Goal: Task Accomplishment & Management: Use online tool/utility

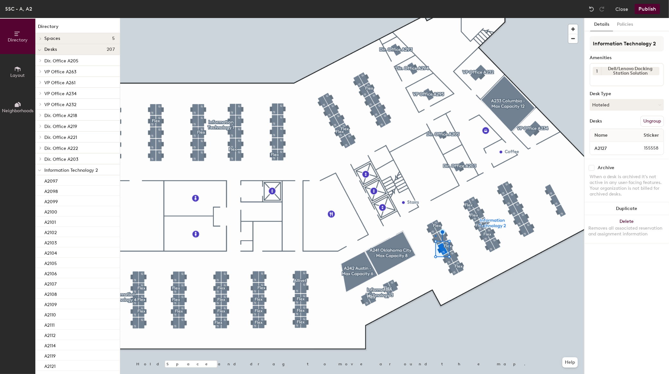
click at [435, 18] on div at bounding box center [352, 18] width 464 height 0
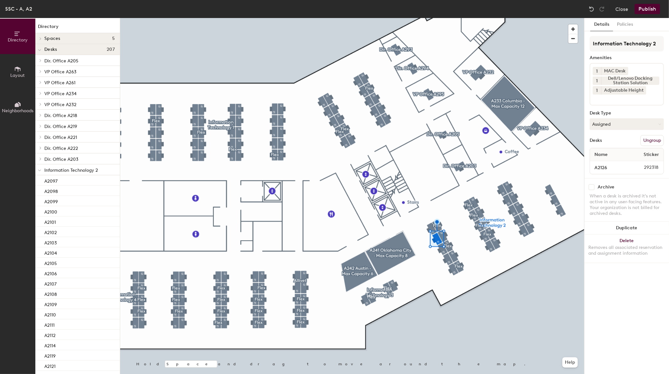
click at [645, 139] on button "Ungroup" at bounding box center [652, 140] width 23 height 11
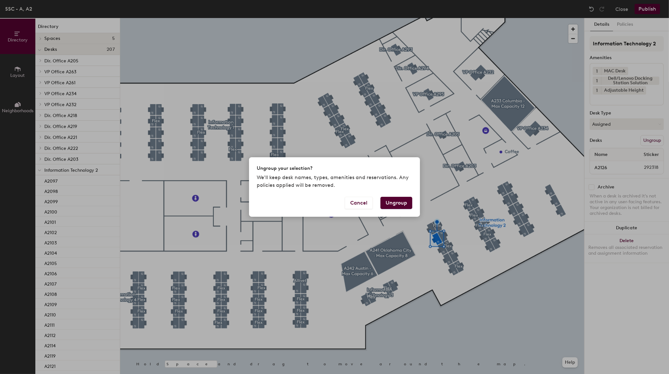
click at [403, 202] on button "Ungroup" at bounding box center [397, 203] width 32 height 12
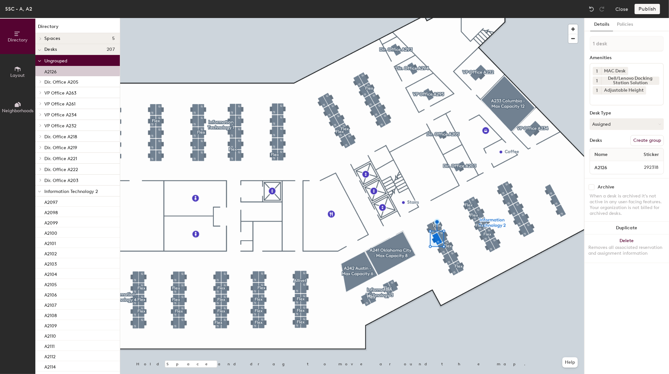
click at [644, 138] on button "Create group" at bounding box center [647, 140] width 33 height 11
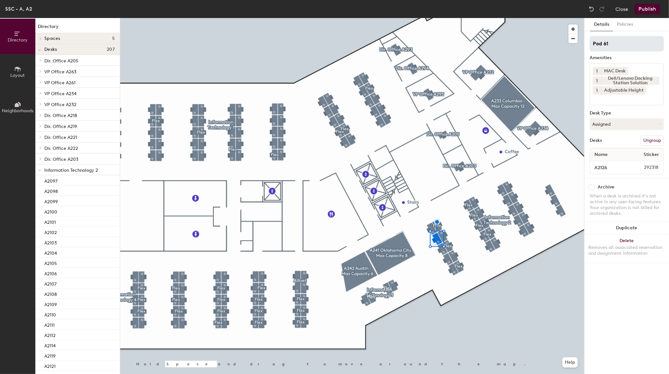
click at [474, 27] on div "Directory Layout Neighborhoods Directory Spaces 5 A233 Columbia - Max Capacity …" at bounding box center [334, 196] width 669 height 356
type input "Flex"
click at [642, 8] on button "Publish" at bounding box center [647, 9] width 25 height 10
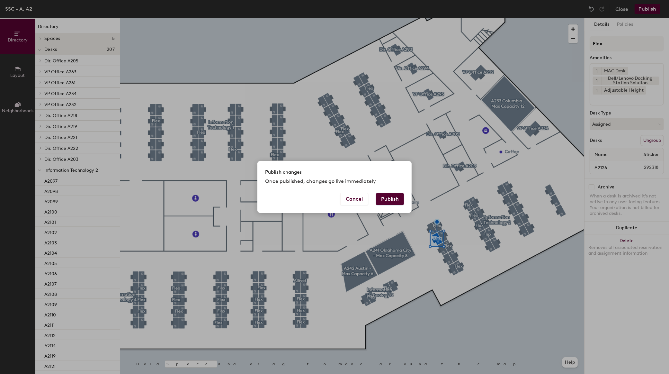
click at [396, 198] on button "Publish" at bounding box center [390, 199] width 28 height 12
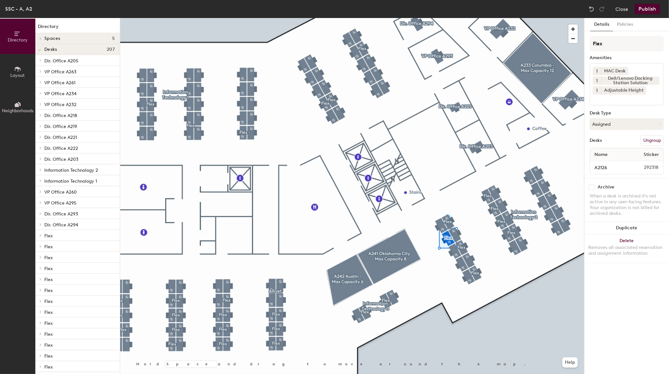
click at [652, 141] on button "Ungroup" at bounding box center [652, 140] width 23 height 11
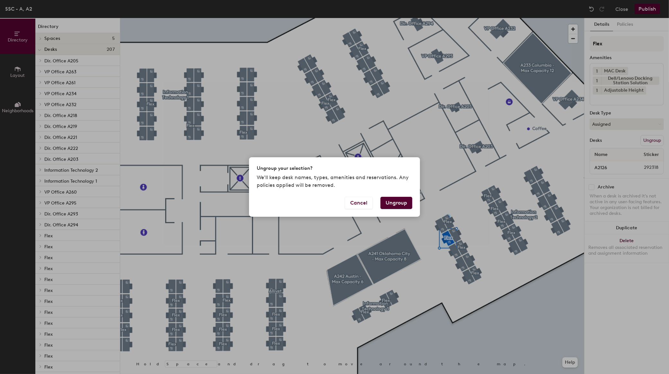
click at [394, 201] on button "Ungroup" at bounding box center [397, 203] width 32 height 12
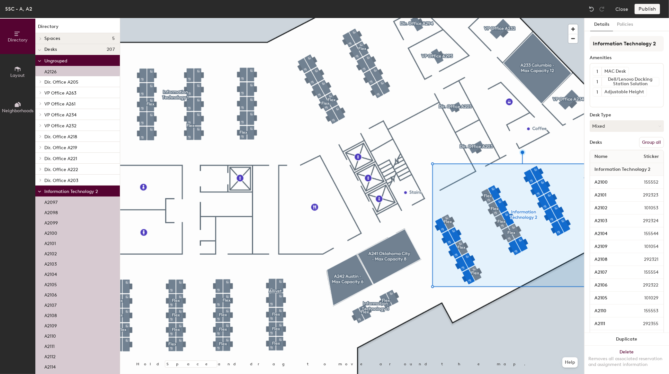
click at [639, 138] on button "Group all" at bounding box center [651, 142] width 25 height 11
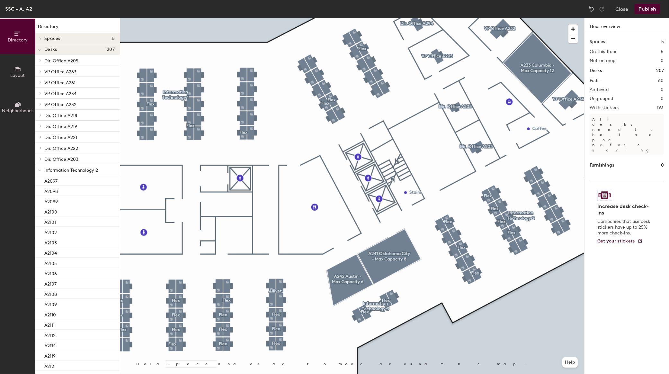
click at [503, 18] on div at bounding box center [352, 18] width 464 height 0
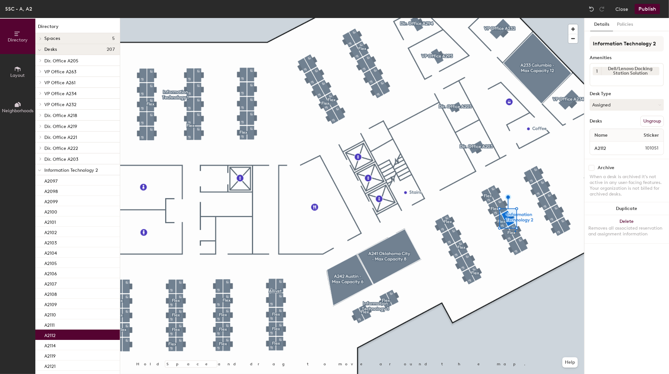
click at [515, 18] on div at bounding box center [352, 18] width 464 height 0
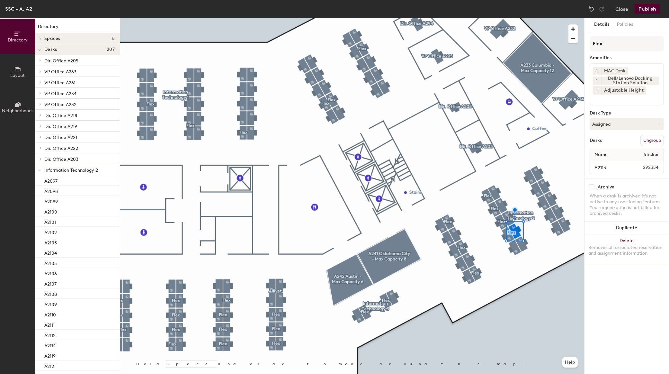
click at [644, 137] on button "Ungroup" at bounding box center [652, 140] width 23 height 11
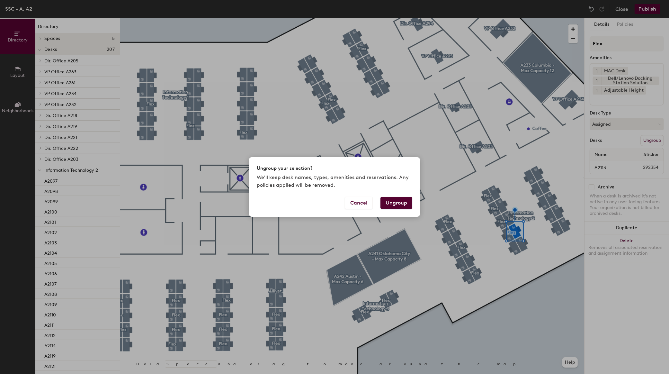
click at [397, 200] on button "Ungroup" at bounding box center [397, 203] width 32 height 12
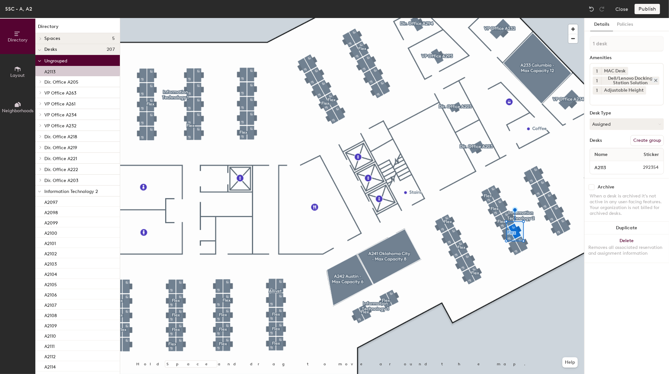
drag, startPoint x: 647, startPoint y: 142, endPoint x: 632, endPoint y: 75, distance: 68.6
click at [647, 142] on button "Create group" at bounding box center [647, 140] width 33 height 11
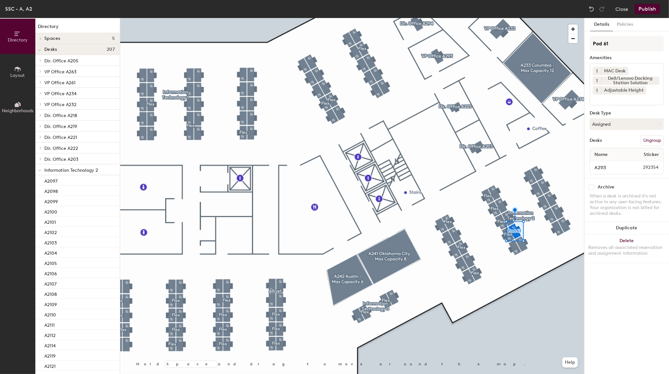
click at [462, 44] on div "Directory Layout Neighborhoods Directory Spaces 5 A233 Columbia - Max Capacity …" at bounding box center [334, 196] width 669 height 356
type input "Flex"
click at [641, 8] on button "Publish" at bounding box center [647, 9] width 25 height 10
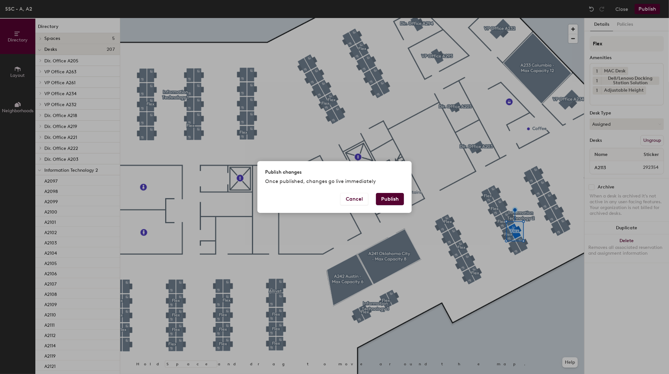
click at [393, 200] on button "Publish" at bounding box center [390, 199] width 28 height 12
